Goal: Communication & Community: Answer question/provide support

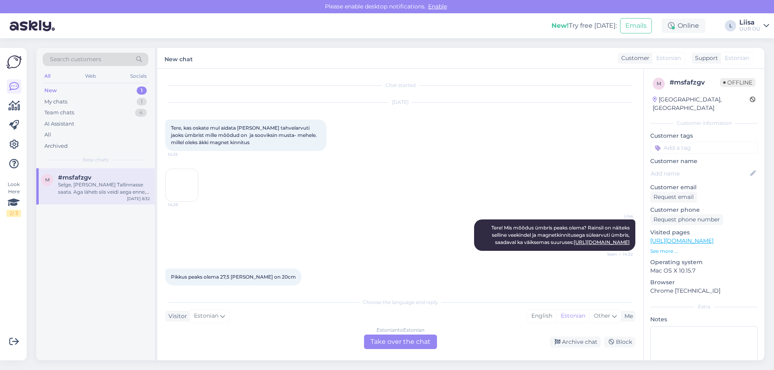
scroll to position [321, 0]
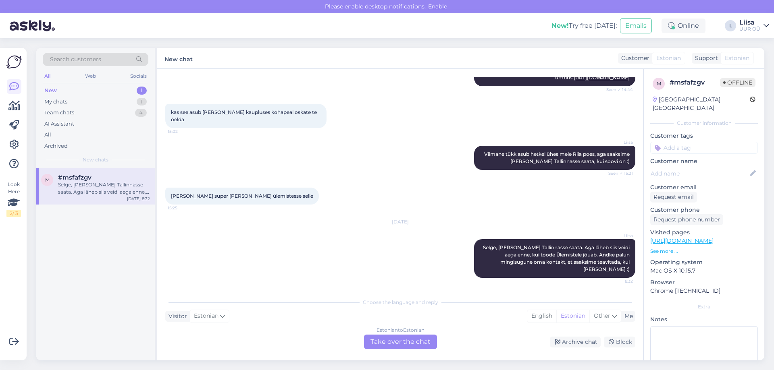
click at [87, 90] on div "New 1" at bounding box center [96, 90] width 106 height 11
click at [75, 104] on div "My chats 1" at bounding box center [96, 101] width 106 height 11
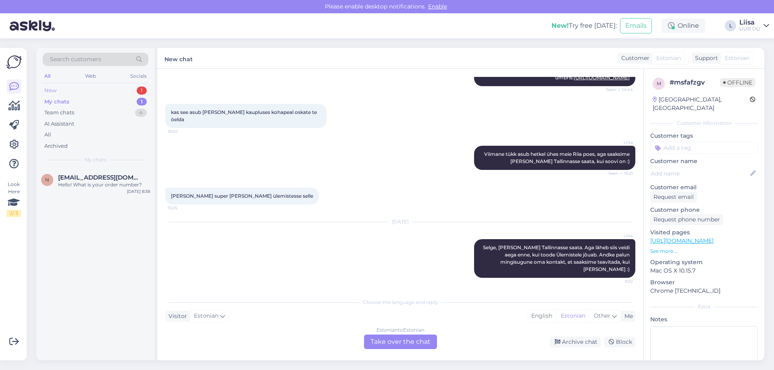
click at [73, 89] on div "New 1" at bounding box center [96, 90] width 106 height 11
click at [69, 101] on div "My chats 1" at bounding box center [96, 101] width 106 height 11
drag, startPoint x: 69, startPoint y: 81, endPoint x: 69, endPoint y: 98, distance: 16.5
click at [69, 89] on div "Search customers All Web Socials New 1 My chats 1 Team chats 4 AI Assistant All…" at bounding box center [95, 108] width 118 height 120
click at [69, 96] on div "My chats 1" at bounding box center [96, 101] width 106 height 11
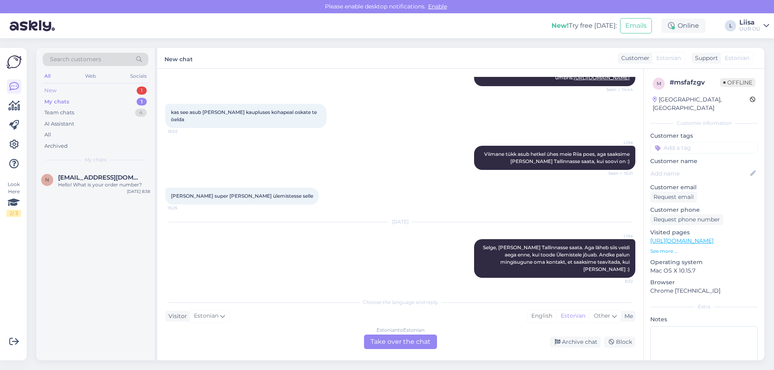
click at [65, 93] on div "New 1" at bounding box center [96, 90] width 106 height 11
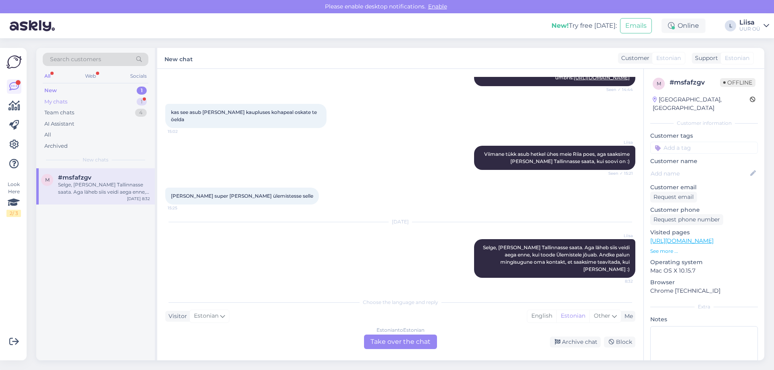
click at [91, 106] on div "My chats 1" at bounding box center [96, 101] width 106 height 11
click at [100, 186] on div "Если еще возможно поменять, то можно L?" at bounding box center [104, 188] width 92 height 15
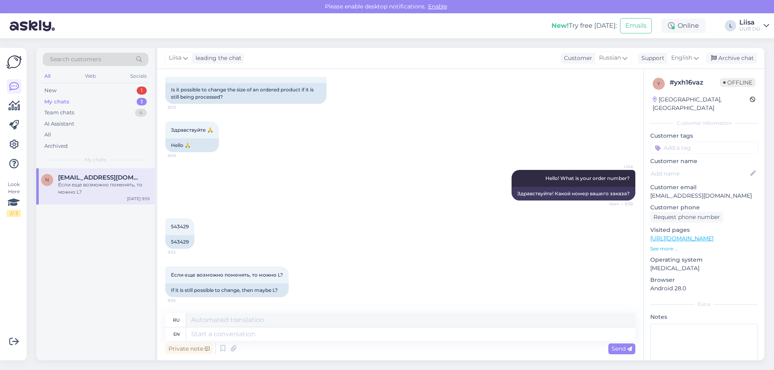
scroll to position [61, 0]
drag, startPoint x: 169, startPoint y: 241, endPoint x: 189, endPoint y: 241, distance: 19.3
click at [189, 241] on div "543429" at bounding box center [179, 242] width 29 height 14
click at [239, 329] on textarea at bounding box center [410, 335] width 449 height 14
type textarea "I wil"
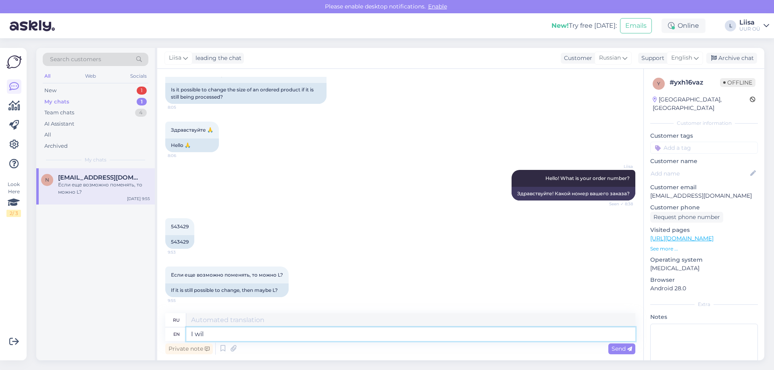
type textarea "я"
type textarea "I will"
type textarea "Я буду"
type textarea "I will check, o"
type textarea "Я проверю,"
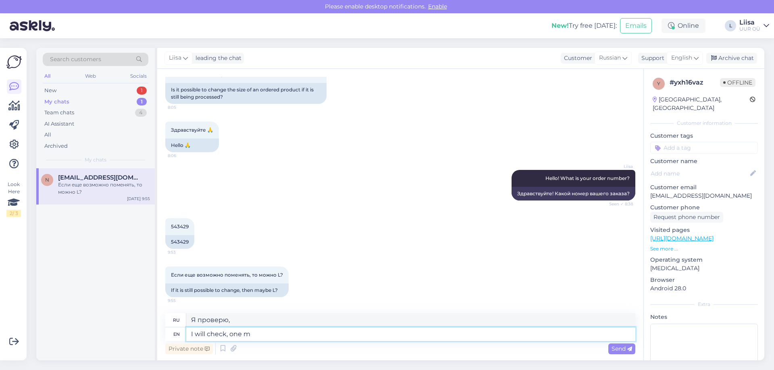
type textarea "I will check, one mo"
type textarea "Я проверю, один"
type textarea "I will check, one momentp"
type textarea "Я проверю, одну минуту."
type textarea "I will check, one moment :)"
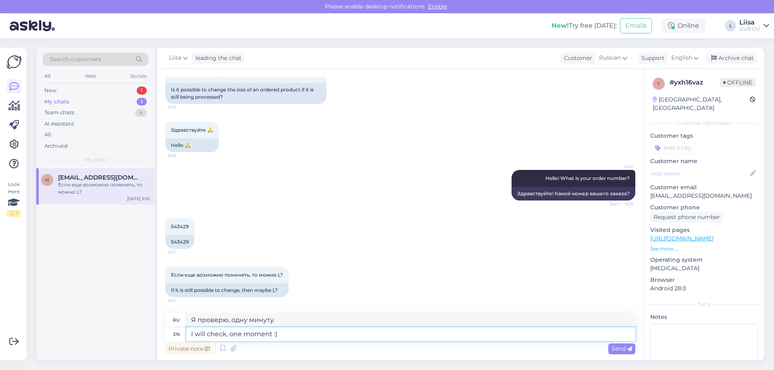
type textarea "Я проверю, одну минуту :)"
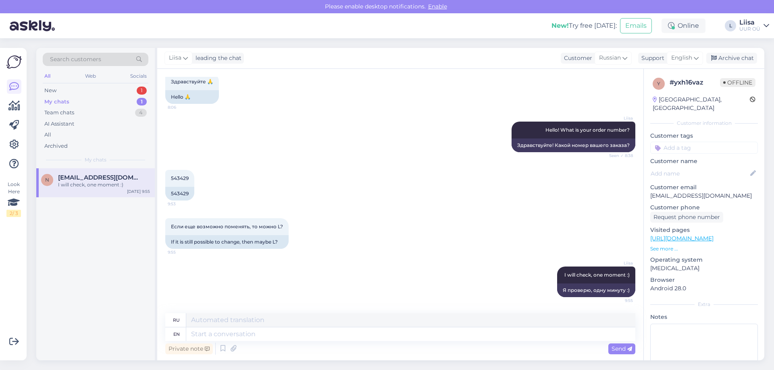
click at [59, 246] on div "n [EMAIL_ADDRESS][DOMAIN_NAME] I will check, one moment :) [DATE] 9:55" at bounding box center [95, 264] width 118 height 192
click at [83, 255] on div "n [EMAIL_ADDRESS][DOMAIN_NAME] I will check, one moment :) [DATE] 9:55" at bounding box center [95, 264] width 118 height 192
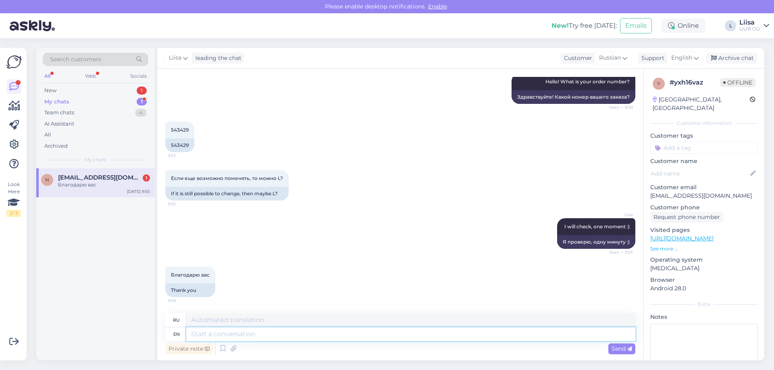
click at [213, 334] on textarea at bounding box center [410, 335] width 449 height 14
type textarea "Yes, w"
type textarea "Да,"
type textarea "Yes, we"
type textarea "Да, мы"
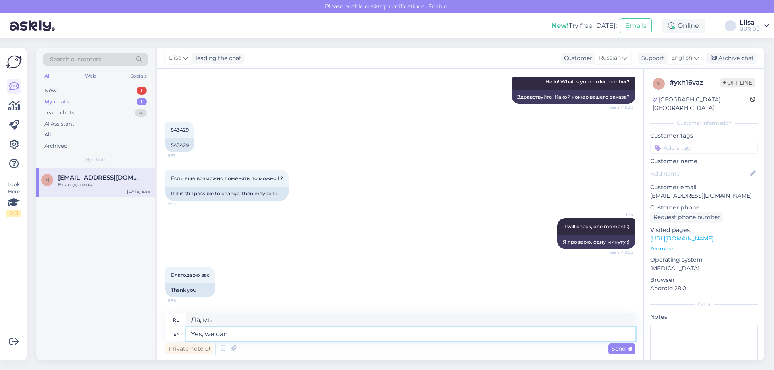
type textarea "Yes, we can"
type textarea "Да, мы можем."
type textarea "Yes, we can change t"
type textarea "Да, мы можем изменить"
type textarea "Yes, we can change the jacket"
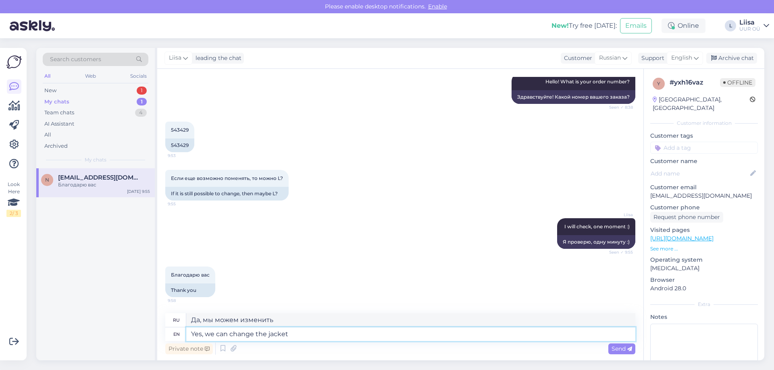
type textarea "Да, мы можем поменять куртку."
type textarea "Yes, we can change the jacket size"
type textarea "Да, мы можем изменить размер куртки."
type textarea "Yes, we can change the jacket size to"
type textarea "Да, мы можем изменить размер куртки на"
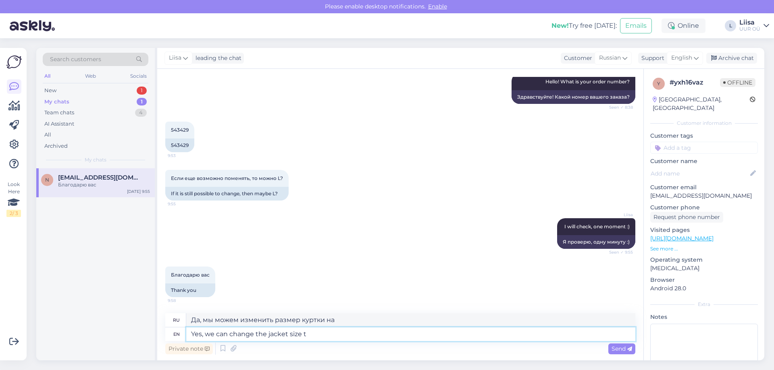
type textarea "Yes, we can change the jacket size"
type textarea "Да, мы можем изменить размер куртки."
type textarea "Yes, we can change the jacket size and wi"
type textarea "Да, мы можем изменить размер куртки и"
type textarea "Yes, we can change the jacket size and will"
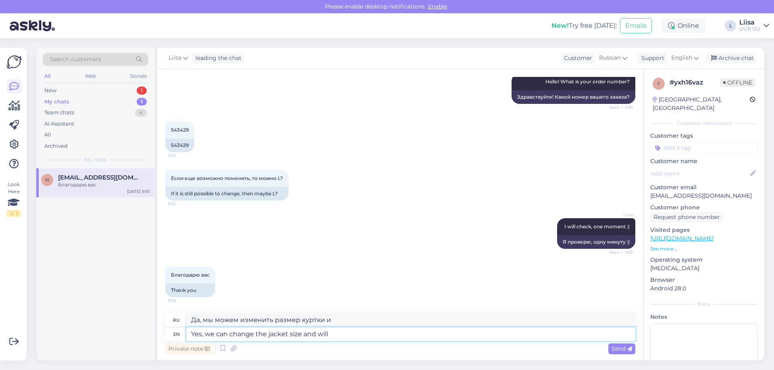
type textarea "Да, мы можем изменить размер куртки и сделаем это."
type textarea "Yes, we can change the jacket size and will send"
type textarea "Да, мы можем изменить размер куртки и отправим"
type textarea "Yes, we can change the jacket size and will send you t"
type textarea "Да, мы можем изменить размер куртки и вышлем вам"
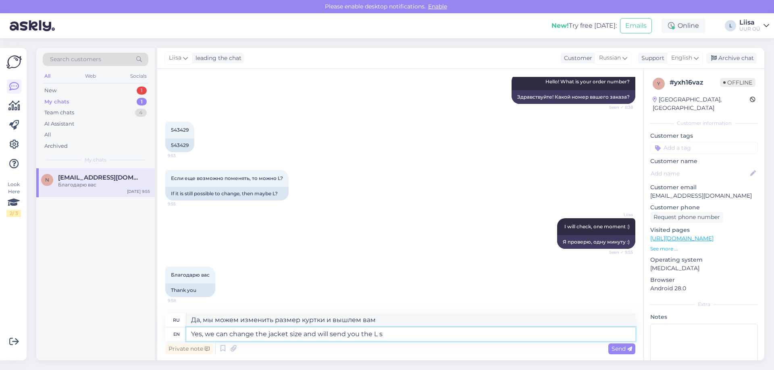
type textarea "Yes, we can change the jacket size and will send you the L si"
type textarea "Да, мы можем изменить размер куртки и вышлем вам размер L."
type textarea "Yes, we can change the jacket size and will send you the L size :)"
type textarea "Да, мы можем изменить размер куртки и вышлем вам размер L :)"
type textarea "Yes, we can change the jacket size and will send you the L size :)"
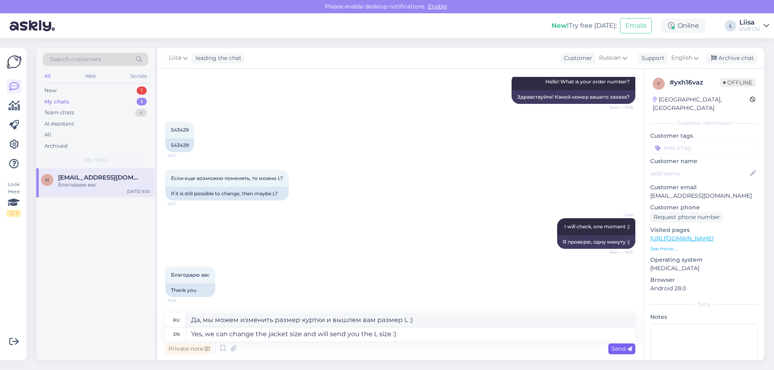
click at [617, 349] on span "Send" at bounding box center [621, 348] width 21 height 7
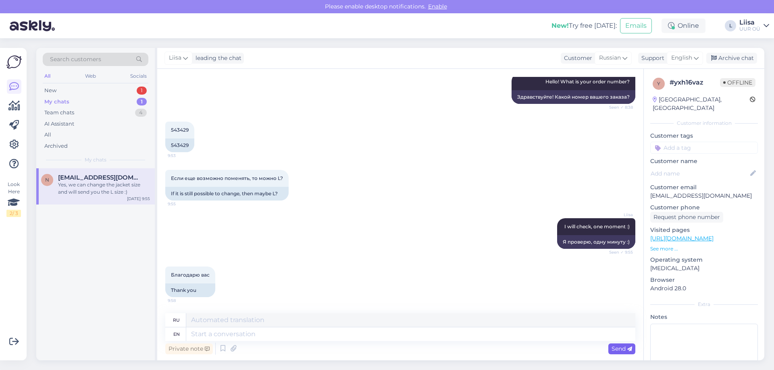
scroll to position [220, 0]
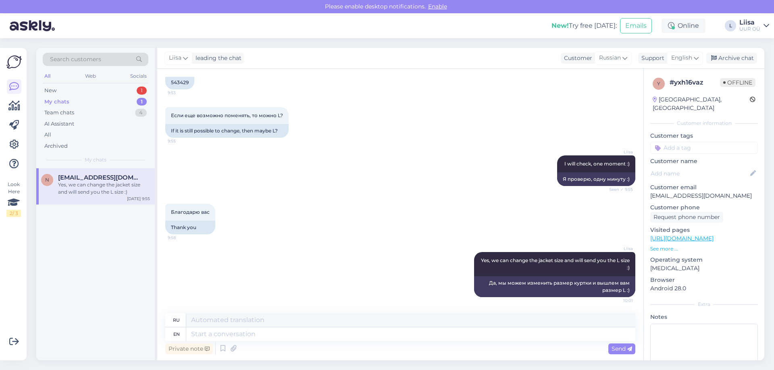
click at [378, 229] on div "Благодарю вас 9:58 Thank you" at bounding box center [400, 219] width 470 height 48
click at [92, 92] on div "New 1" at bounding box center [96, 90] width 106 height 11
click at [93, 187] on div "Selge, [PERSON_NAME] Tallinnasse saata. Aga läheb siis veidi aega enne, kui too…" at bounding box center [104, 188] width 92 height 15
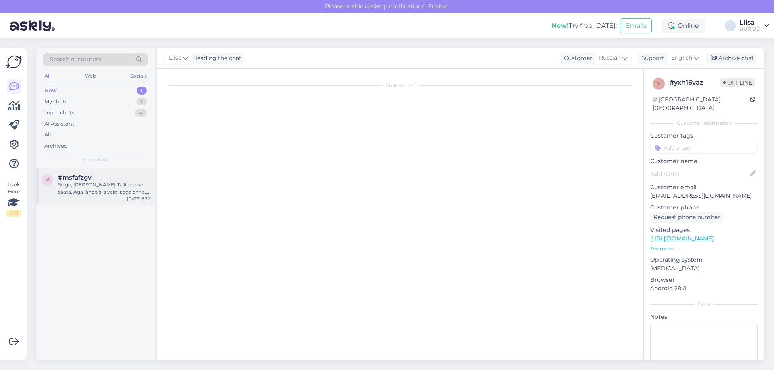
scroll to position [321, 0]
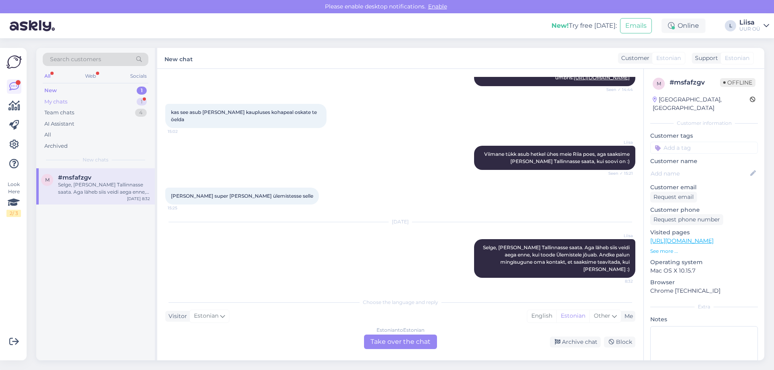
click at [89, 97] on div "My chats 1" at bounding box center [96, 101] width 106 height 11
click at [93, 180] on span "[EMAIL_ADDRESS][DOMAIN_NAME]" at bounding box center [100, 177] width 84 height 7
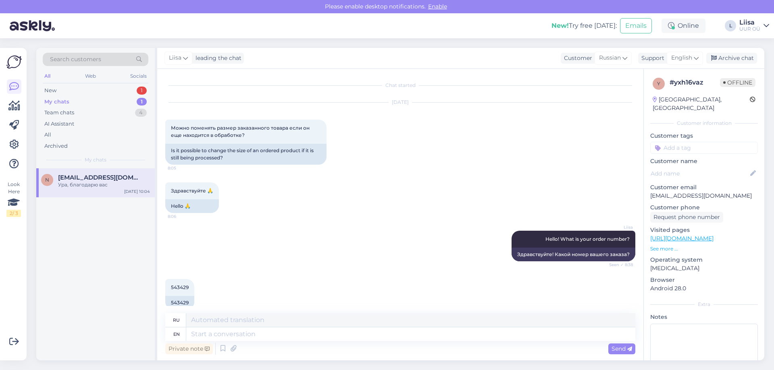
scroll to position [269, 0]
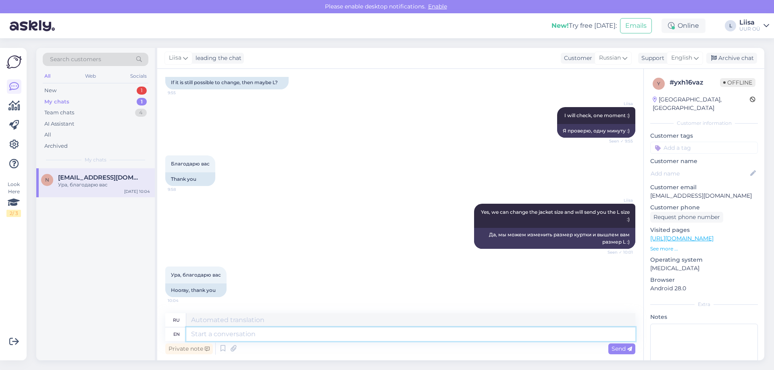
click at [248, 334] on textarea at bounding box center [410, 335] width 449 height 14
type textarea "no"
type textarea "нет"
type textarea "no problem!"
type textarea "без проблем!"
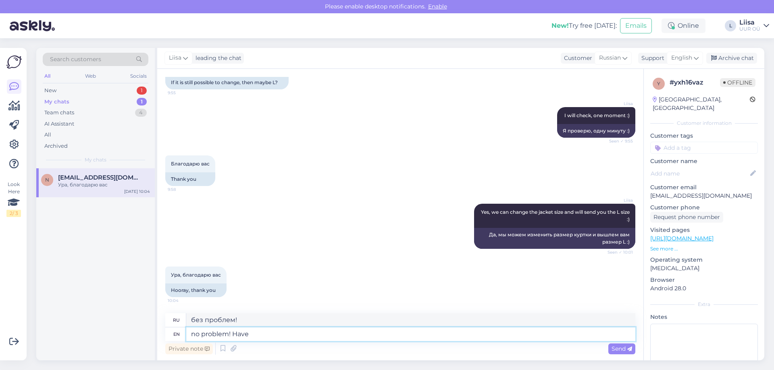
type textarea "no problem! Have"
type textarea "Без проблем! Иметь"
type textarea "no problem! Have a n"
type textarea "Без проблем!"
type textarea "no problem! Have a nice"
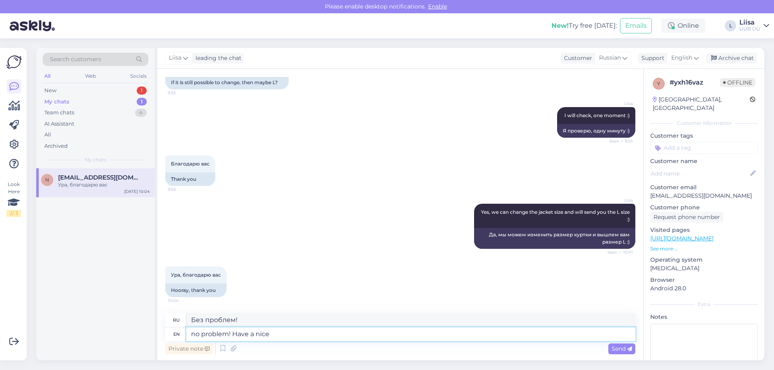
type textarea "Без проблем! Приятного аппетита!"
type textarea "no problem! Have a nice d"
type textarea "Без проблем! Приятного просмотра!"
type textarea "no problem! Have a nice day"
type textarea "Без проблем! Хорошего дня!"
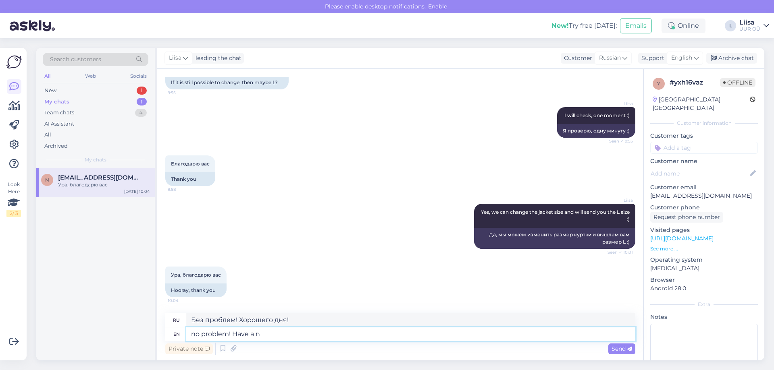
type textarea "no problem! Have a"
type textarea "Без проблем! Приятного просмотра!"
type textarea "no problem! Have"
type textarea "Без проблем! Иметь"
type textarea "no problem! Happy w"
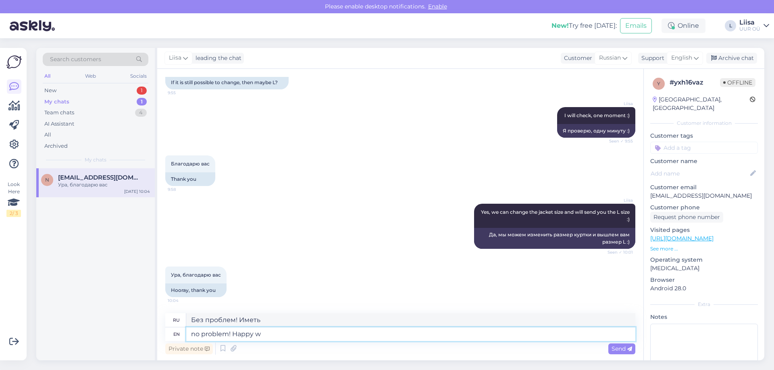
type textarea "Без проблем! Счастливо!"
type textarea "no problem! Happy we"
type textarea "Никаких проблем! Мы счастливы."
type textarea "no problem! Happy we could h"
type textarea "Без проблем! Рады, что смогли."
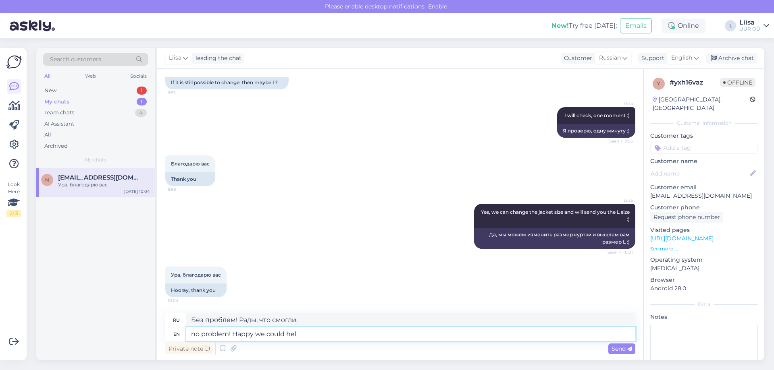
type textarea "no problem! Happy we could help"
type textarea "Без проблем! Рады, что смогли помочь."
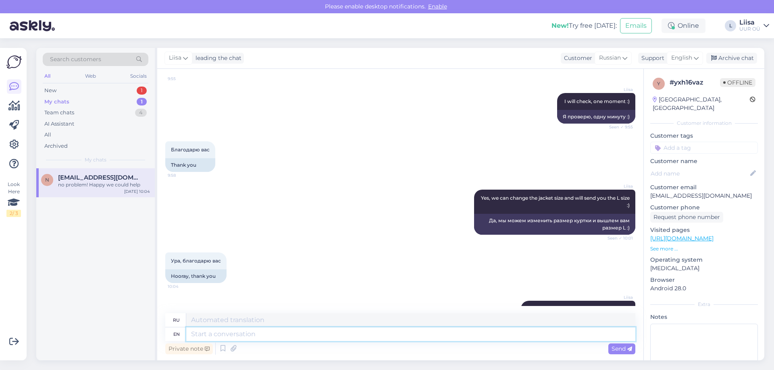
scroll to position [317, 0]
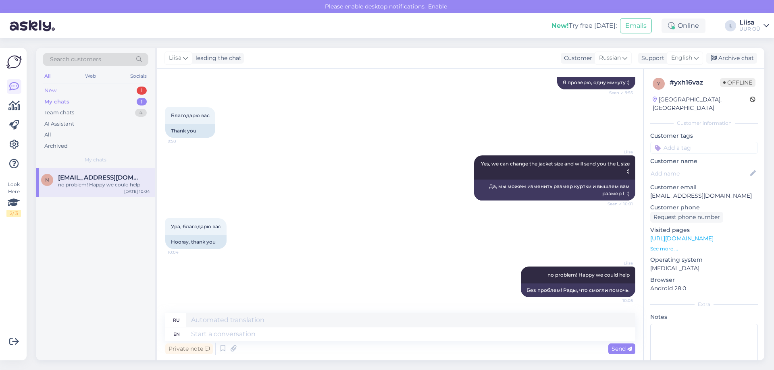
click at [77, 89] on div "New 1" at bounding box center [96, 90] width 106 height 11
click at [104, 97] on div "My chats 1" at bounding box center [96, 101] width 106 height 11
click at [88, 87] on div "New 1" at bounding box center [96, 90] width 106 height 11
